Goal: Contribute content: Contribute content

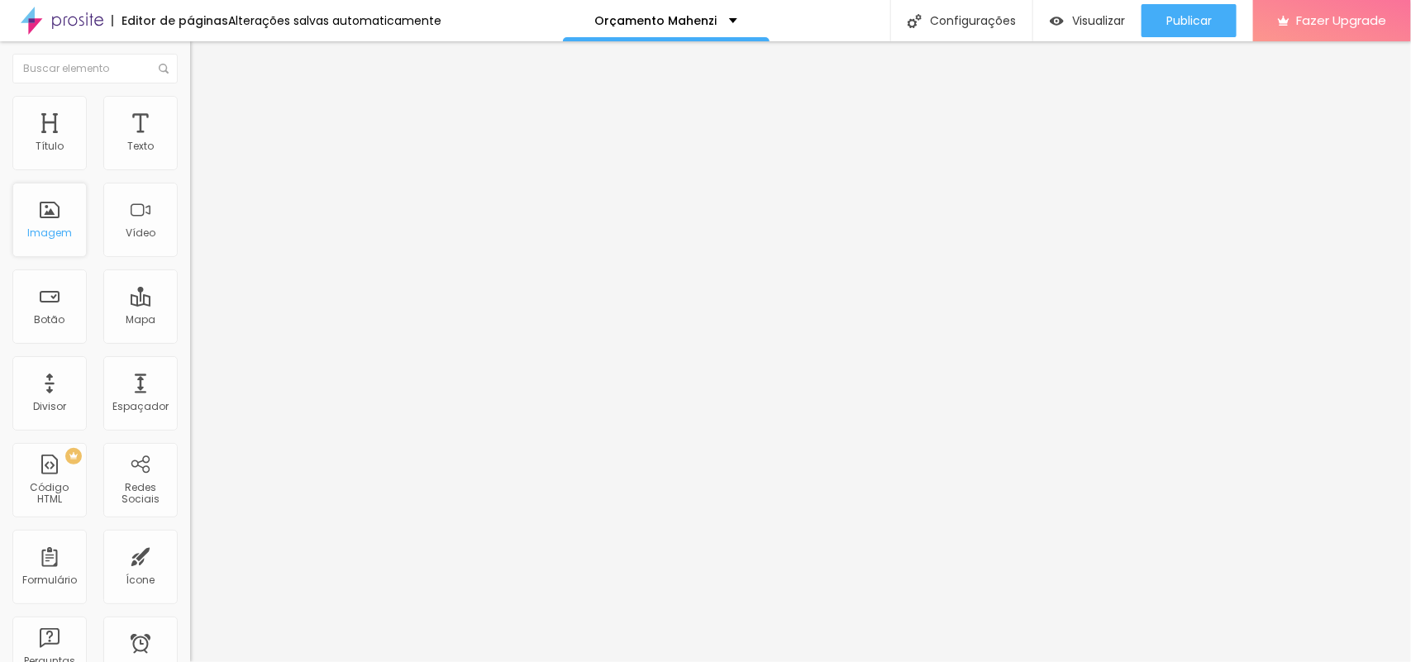
click at [45, 231] on div "Imagem" at bounding box center [49, 233] width 45 height 12
click at [190, 142] on span "Adicionar imagem" at bounding box center [243, 135] width 107 height 14
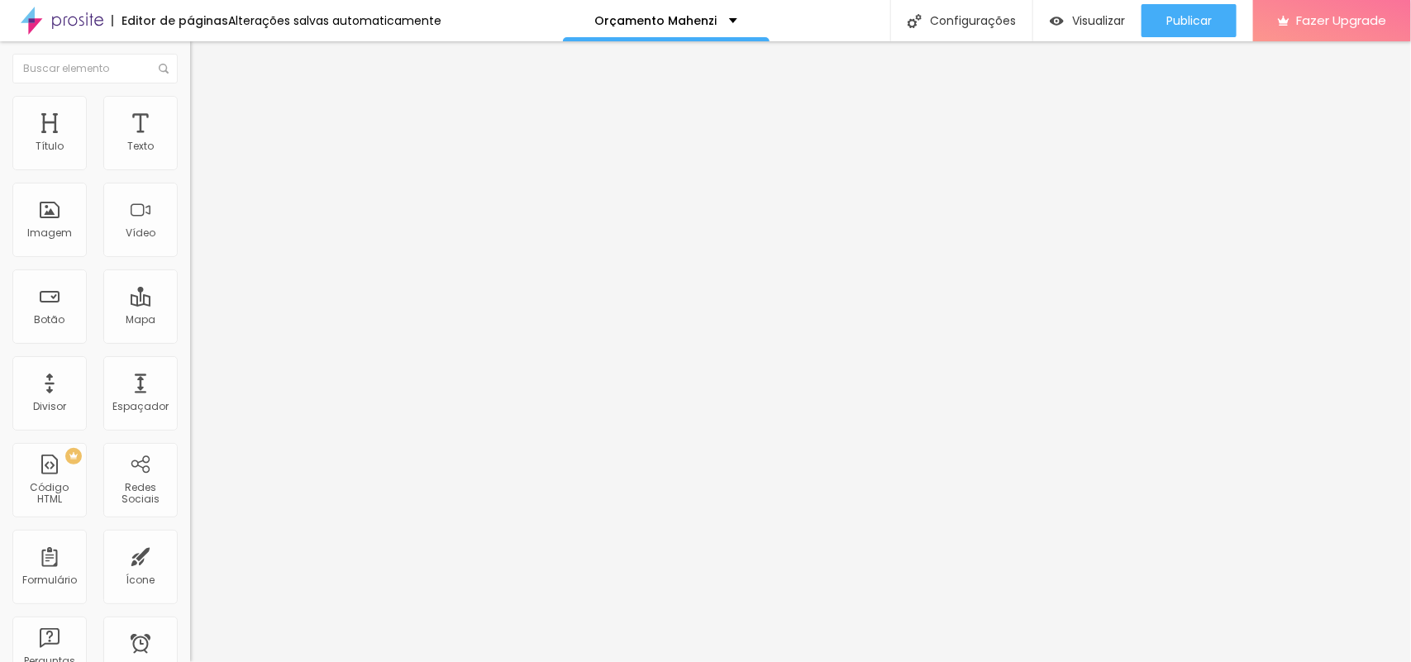
click at [66, 230] on div "Imagem" at bounding box center [49, 233] width 45 height 12
click at [190, 142] on span "Adicionar imagem" at bounding box center [243, 135] width 107 height 14
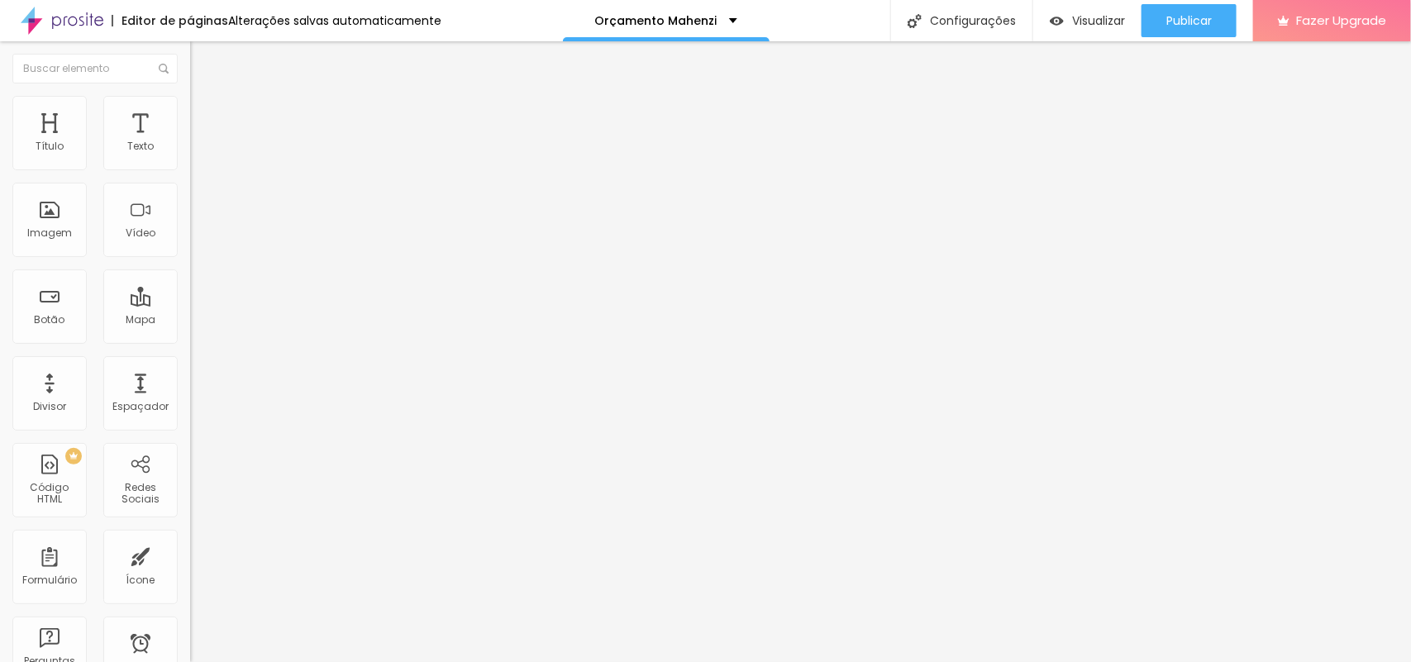
click at [205, 98] on span "Conteúdo" at bounding box center [230, 91] width 51 height 14
click at [1057, 21] on img "button" at bounding box center [1057, 21] width 14 height 14
click at [190, 96] on li "Conteúdo" at bounding box center [285, 87] width 190 height 17
click at [205, 98] on span "Conteúdo" at bounding box center [230, 91] width 51 height 14
click at [203, 58] on img "button" at bounding box center [209, 60] width 13 height 13
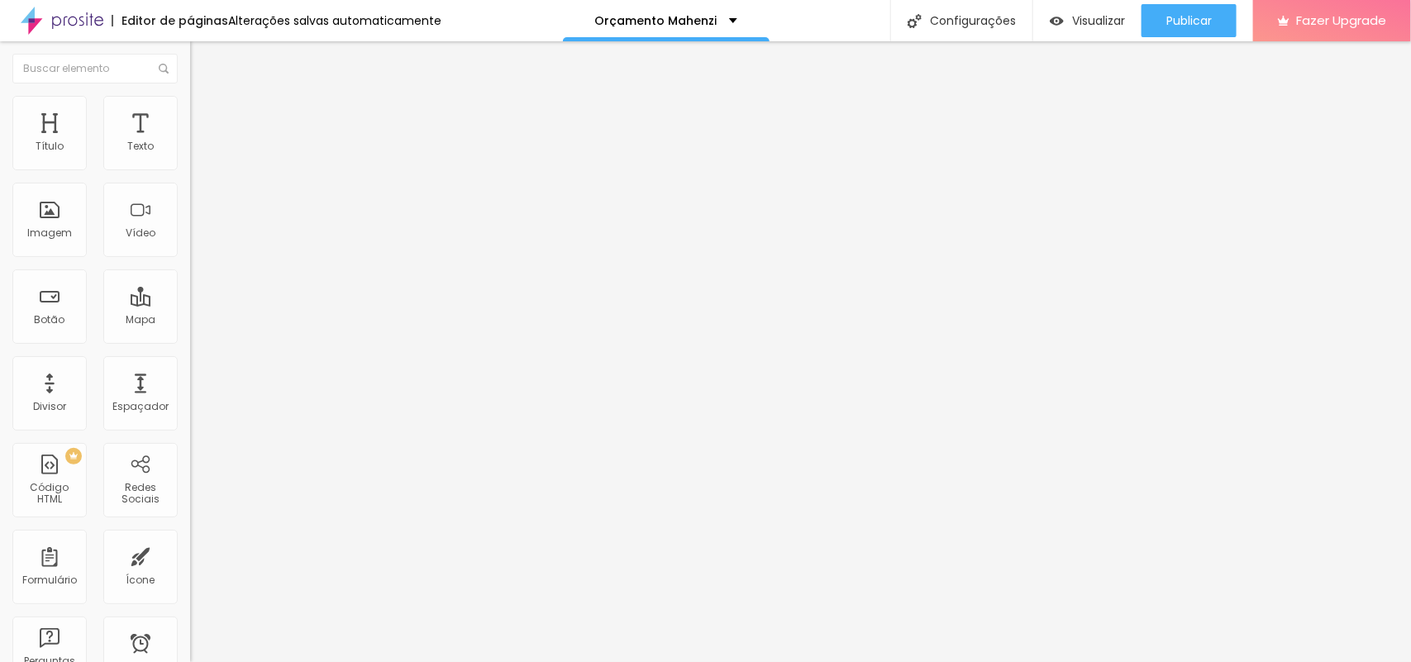
click at [190, 142] on span "Adicionar imagem" at bounding box center [243, 135] width 107 height 14
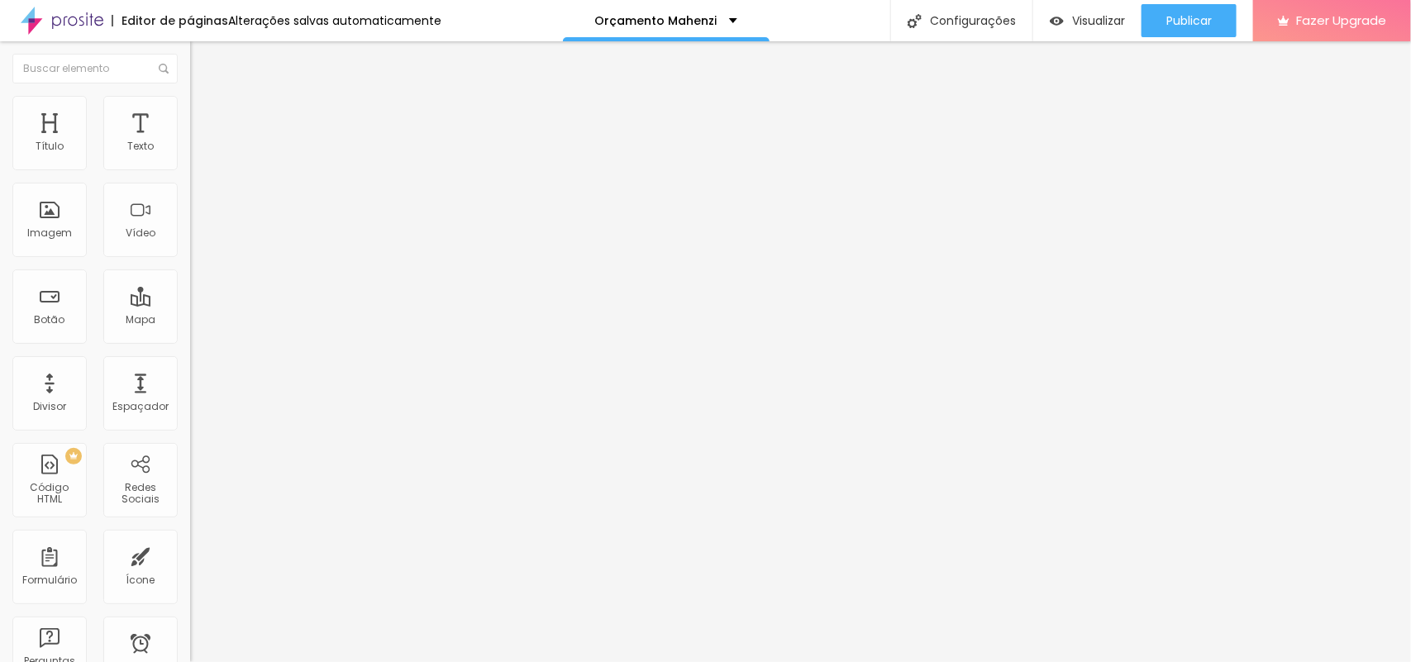
click at [1168, 27] on span "Publicar" at bounding box center [1189, 20] width 45 height 13
click at [1176, 14] on span "Publicar" at bounding box center [1189, 20] width 45 height 13
